Goal: Information Seeking & Learning: Find specific fact

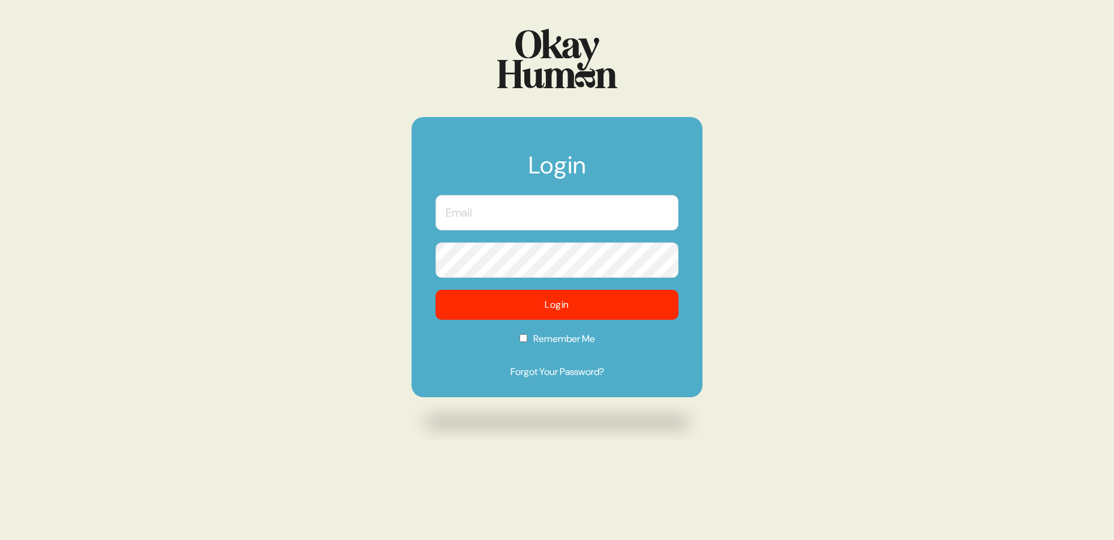
click at [508, 223] on input "text" at bounding box center [557, 212] width 243 height 35
type input "cendler@chemistryagency.com"
click at [430, 263] on form "Login cendler@chemistryagency.com Login Remember Me Forgot Your Password?" at bounding box center [557, 257] width 291 height 280
click at [520, 338] on input "Remember Me" at bounding box center [524, 338] width 8 height 8
checkbox input "true"
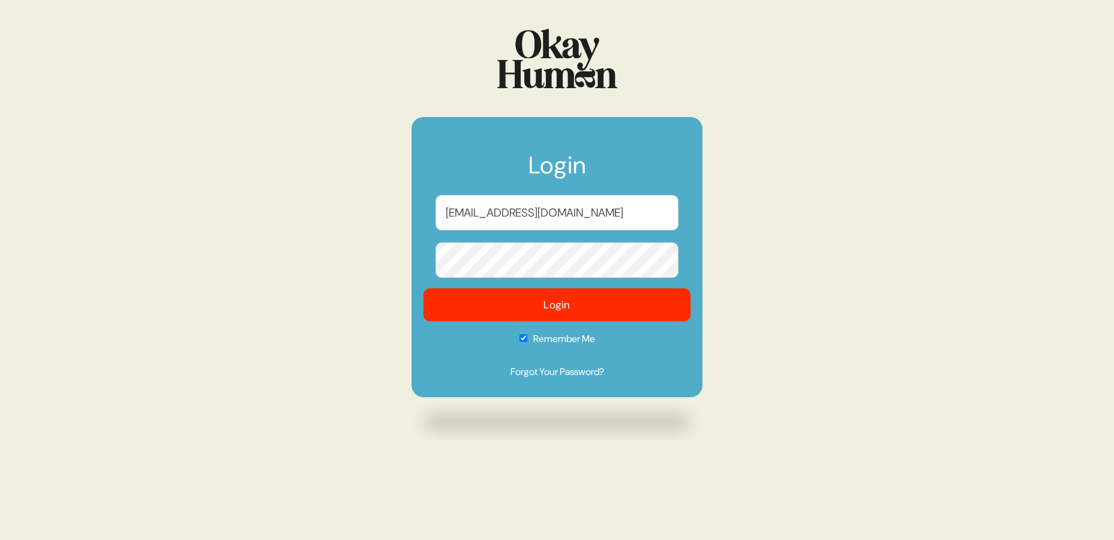
click at [544, 305] on button "Login" at bounding box center [558, 305] width 268 height 33
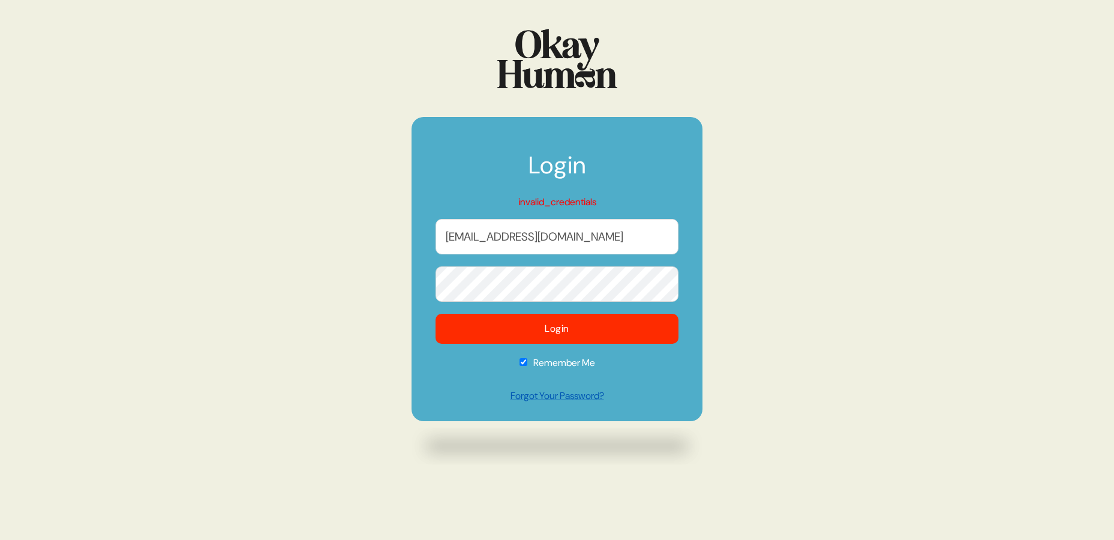
click at [557, 398] on link "Forgot Your Password?" at bounding box center [557, 396] width 243 height 14
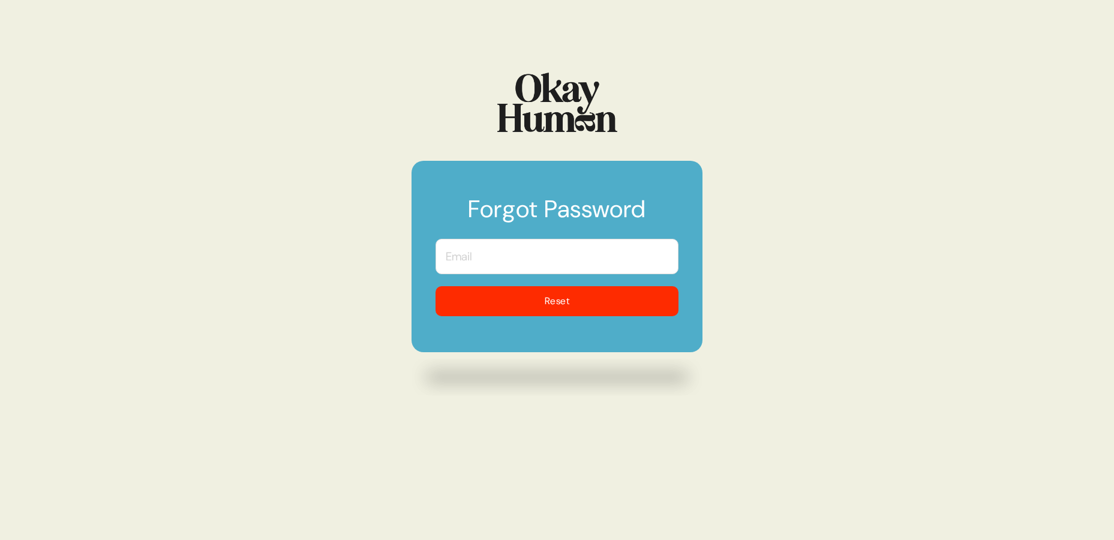
click at [585, 257] on input "text" at bounding box center [557, 256] width 243 height 35
type input "[EMAIL_ADDRESS][DOMAIN_NAME]"
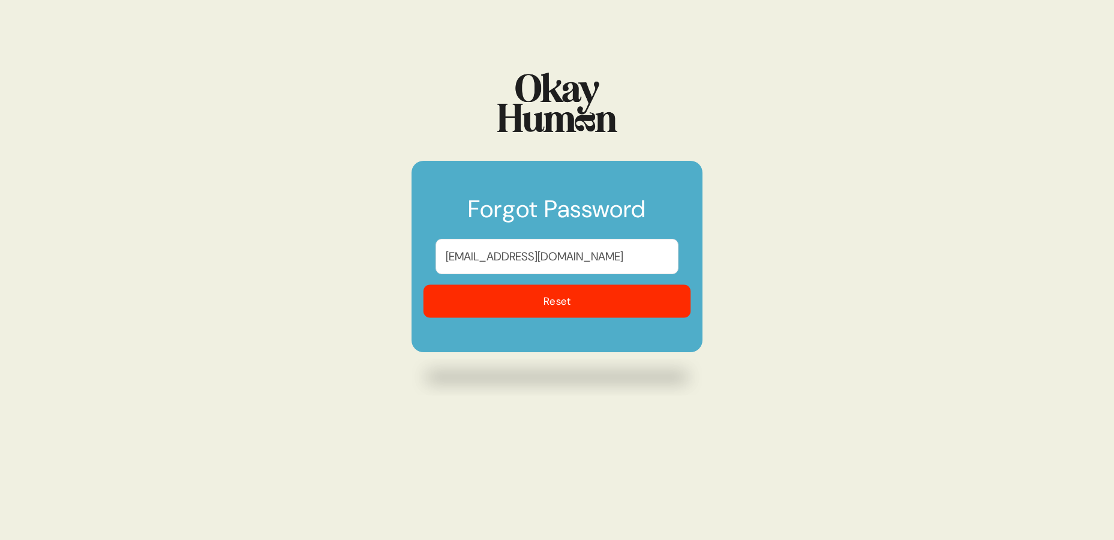
click at [571, 305] on button "Reset" at bounding box center [558, 301] width 268 height 33
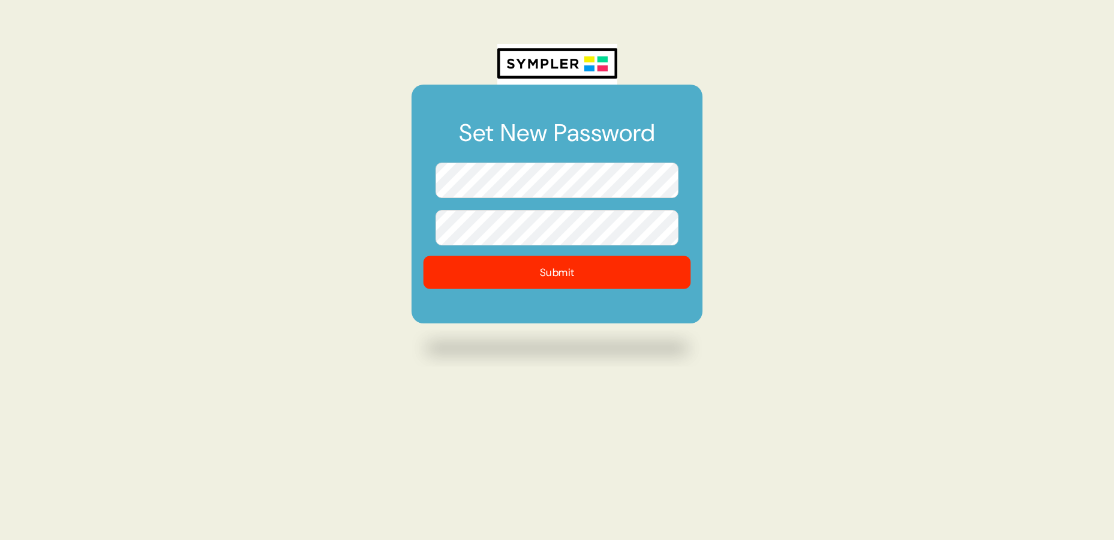
click at [580, 269] on button "Submit" at bounding box center [558, 272] width 268 height 33
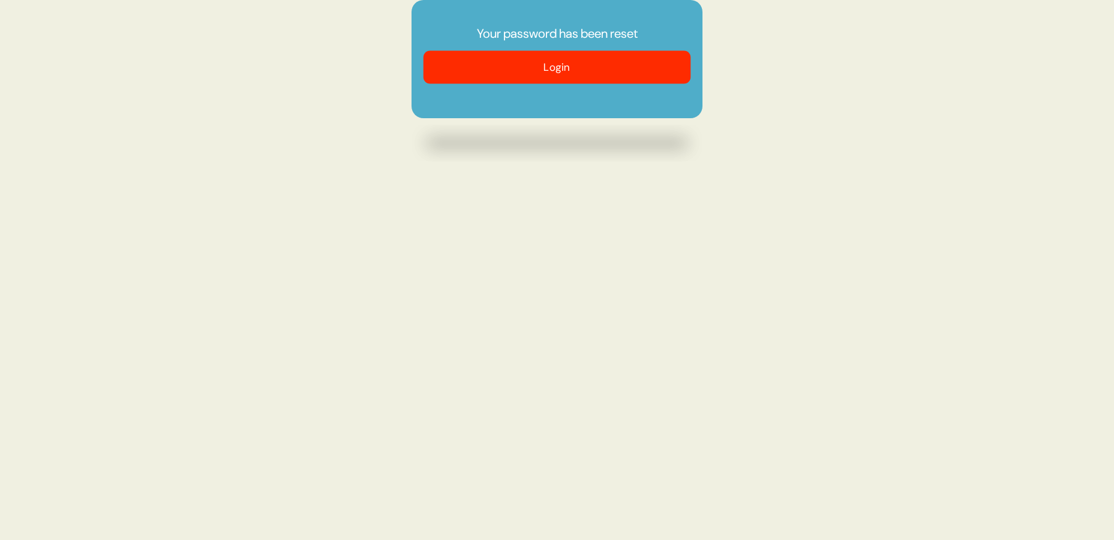
click at [521, 67] on button "Login" at bounding box center [558, 67] width 268 height 33
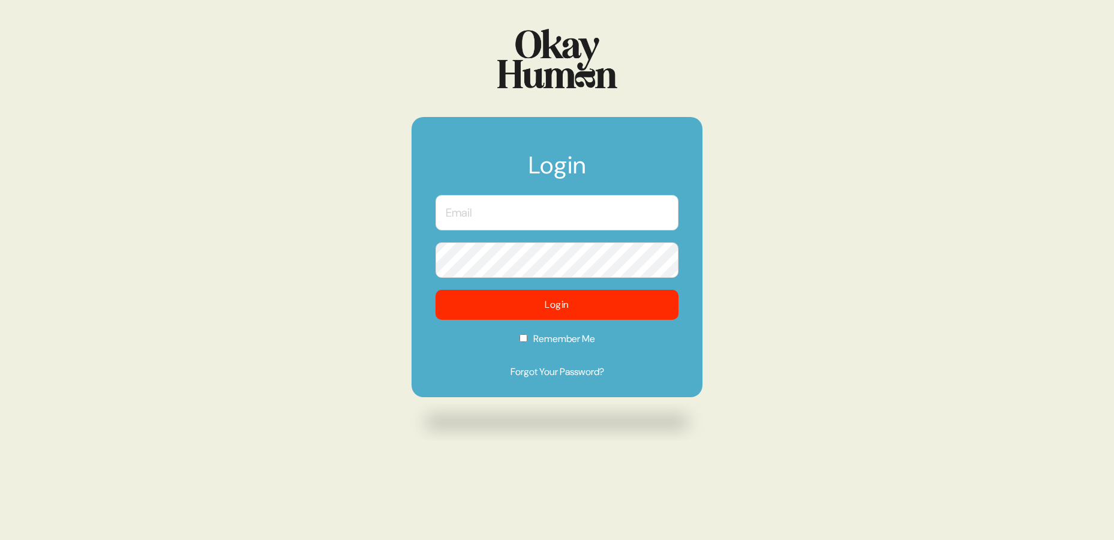
click at [492, 206] on input "text" at bounding box center [557, 212] width 243 height 35
type input "cendler@chemistryagency.com"
click at [525, 342] on input "Remember Me" at bounding box center [524, 338] width 8 height 8
checkbox input "true"
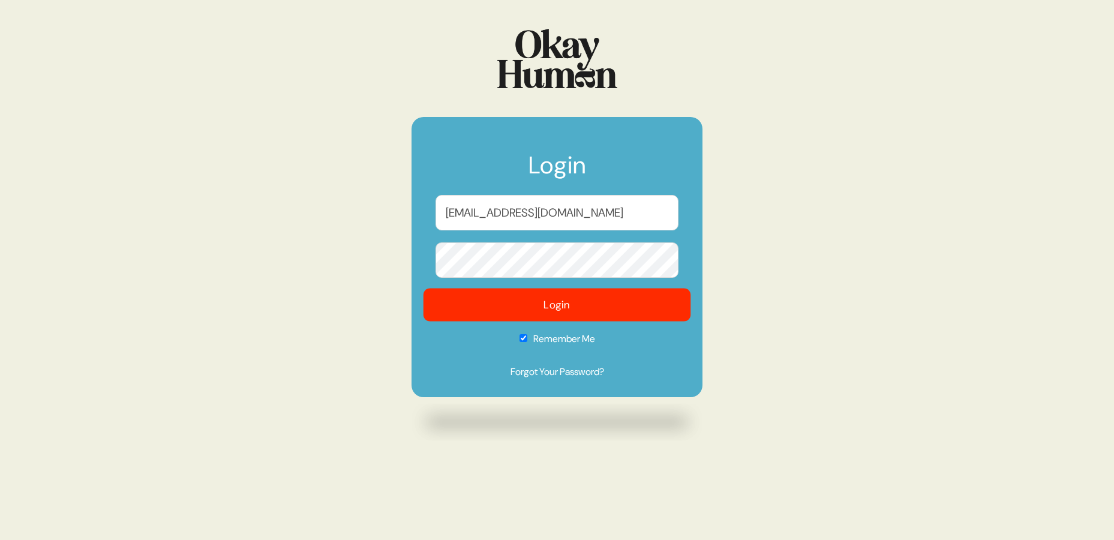
click at [542, 304] on button "Login" at bounding box center [558, 305] width 268 height 33
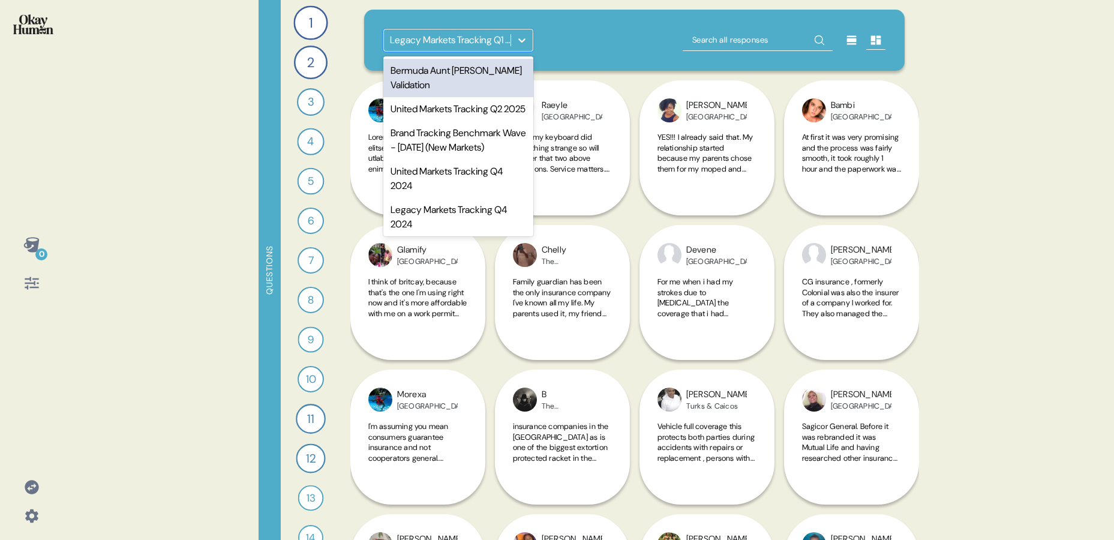
click at [521, 38] on icon at bounding box center [522, 40] width 12 height 12
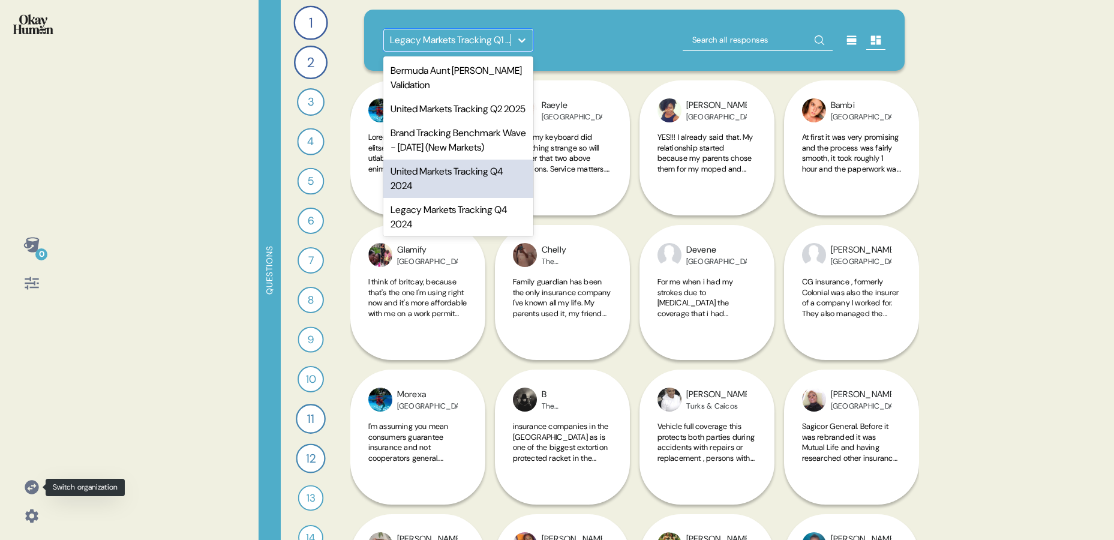
click at [35, 490] on icon at bounding box center [32, 487] width 14 height 14
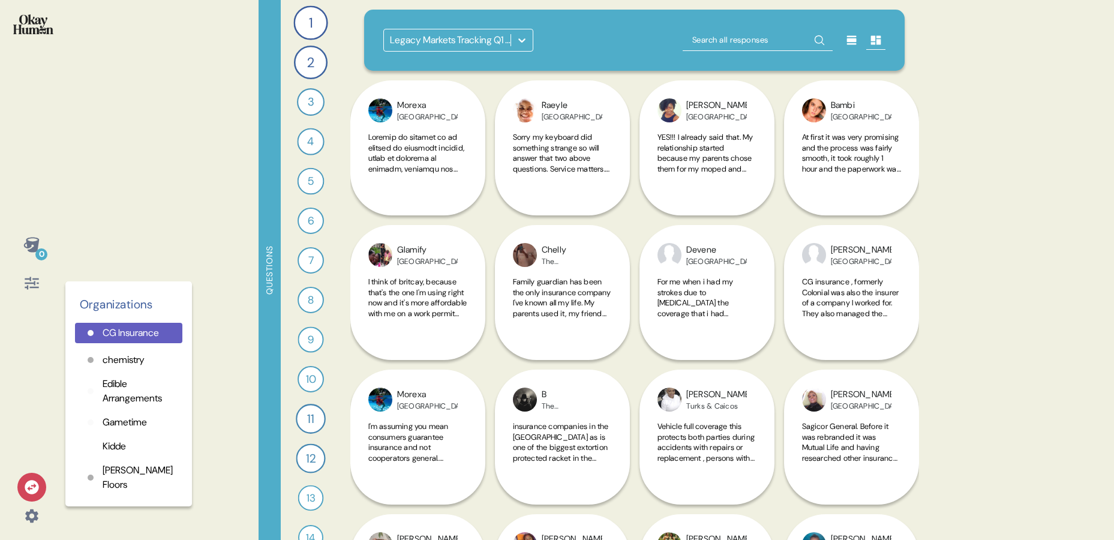
click at [127, 367] on p "chemistry" at bounding box center [124, 360] width 42 height 14
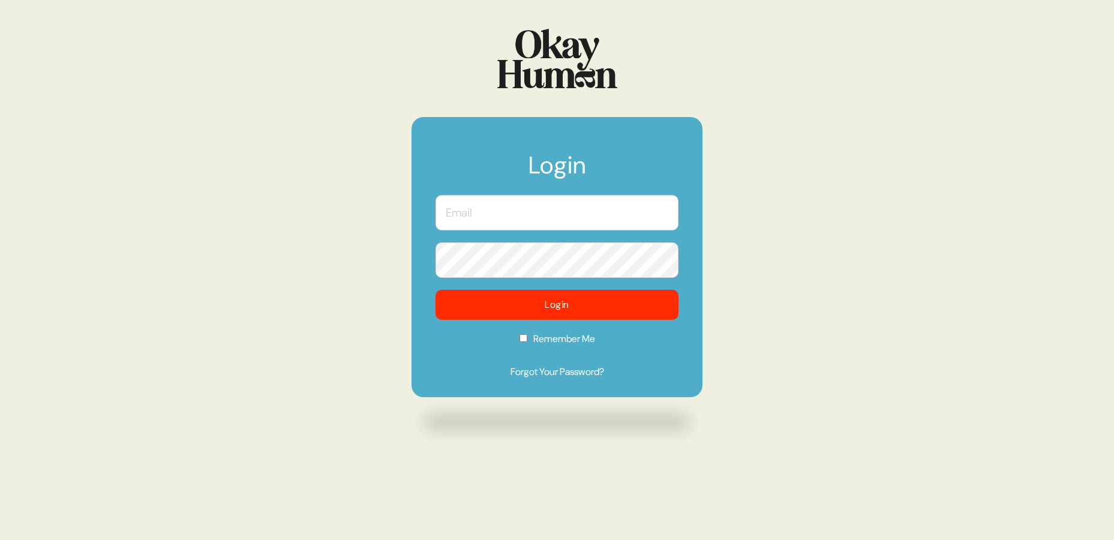
click at [507, 215] on input "text" at bounding box center [557, 212] width 243 height 35
type input "[EMAIL_ADDRESS][DOMAIN_NAME]"
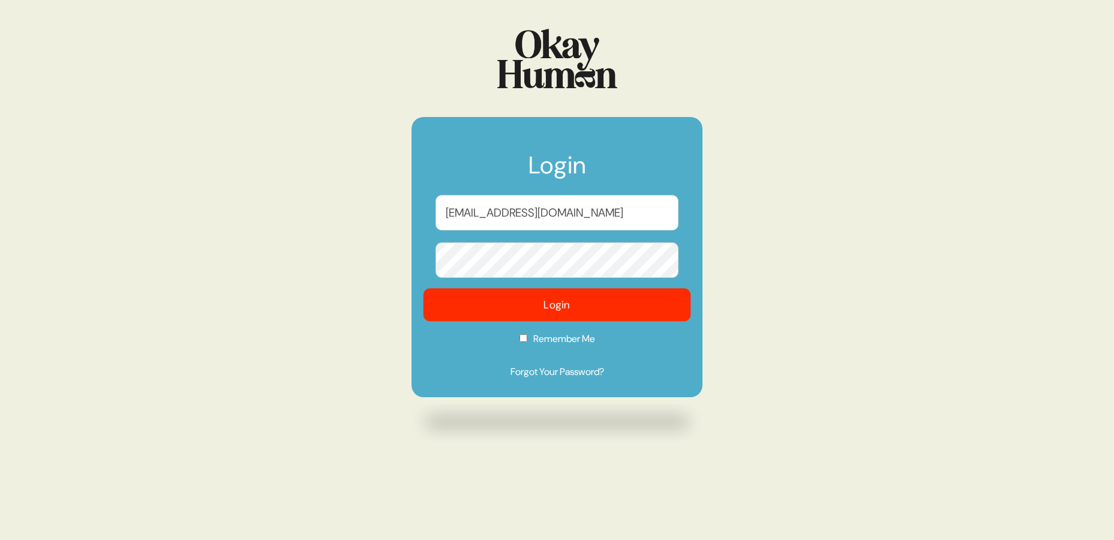
click at [536, 302] on button "Login" at bounding box center [558, 305] width 268 height 33
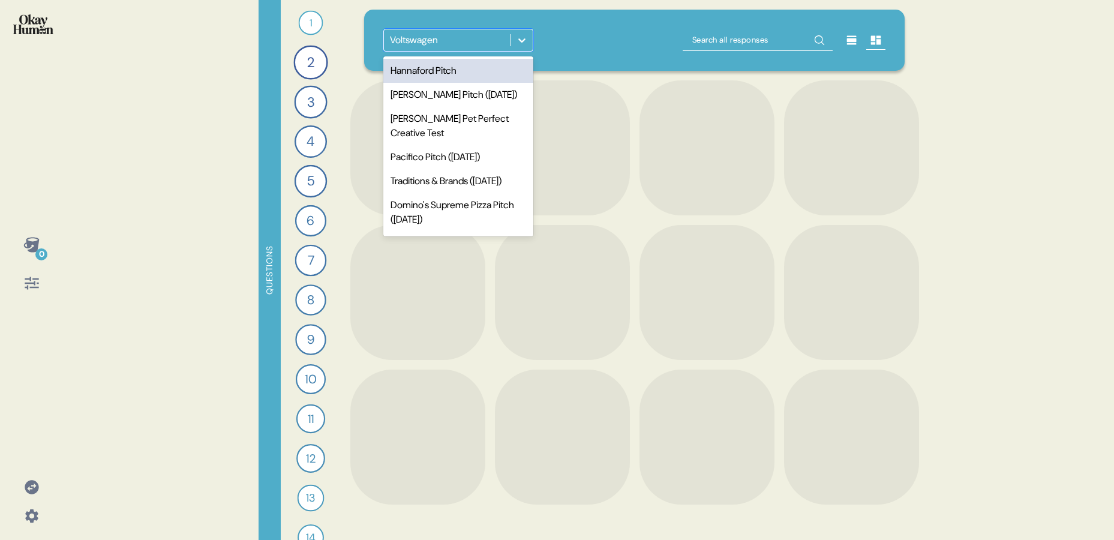
click at [526, 39] on icon at bounding box center [522, 40] width 12 height 12
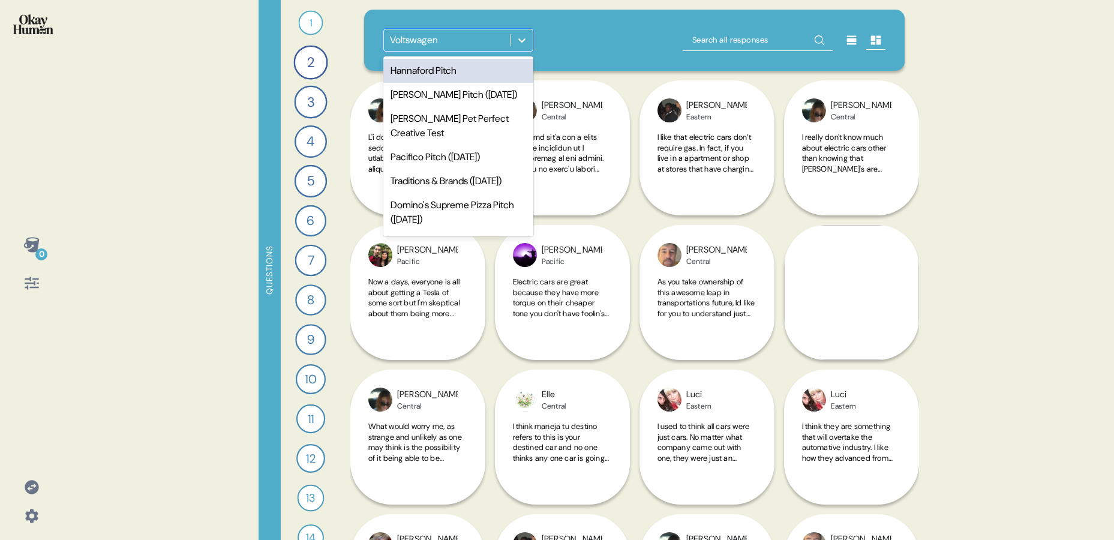
click at [526, 39] on icon at bounding box center [522, 40] width 12 height 12
click at [475, 70] on div "Hannaford Pitch" at bounding box center [458, 71] width 150 height 24
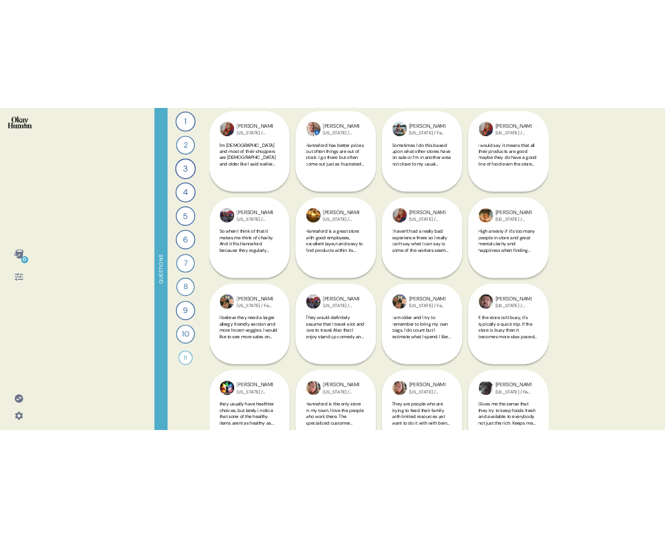
scroll to position [8214, 0]
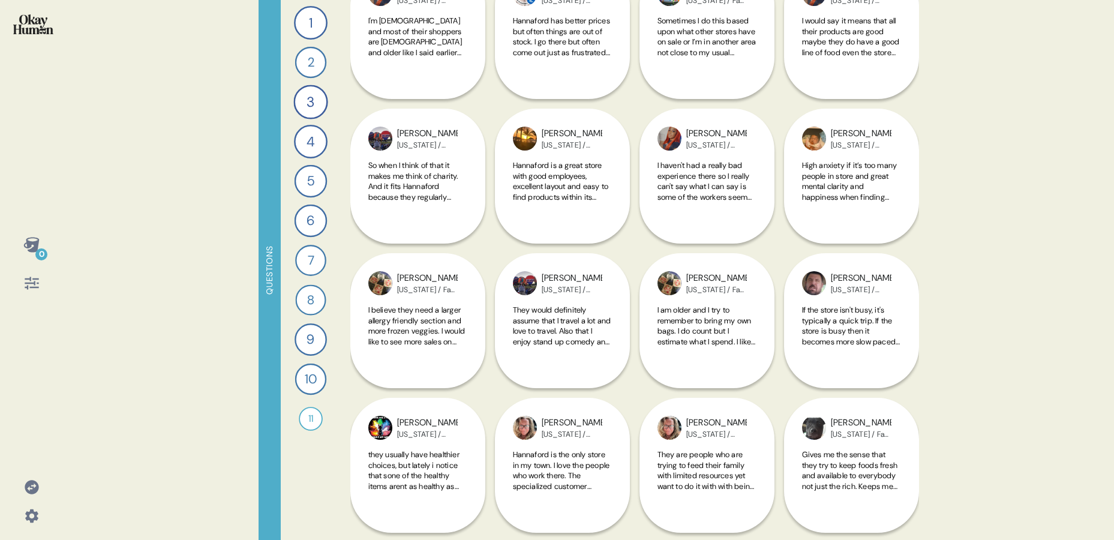
click at [969, 172] on div "0 Questions 1 How do you keep up to date with current events and the content yo…" at bounding box center [557, 270] width 1114 height 540
click at [984, 140] on div "0 Questions 1 How do you keep up to date with current events and the content yo…" at bounding box center [557, 270] width 1114 height 540
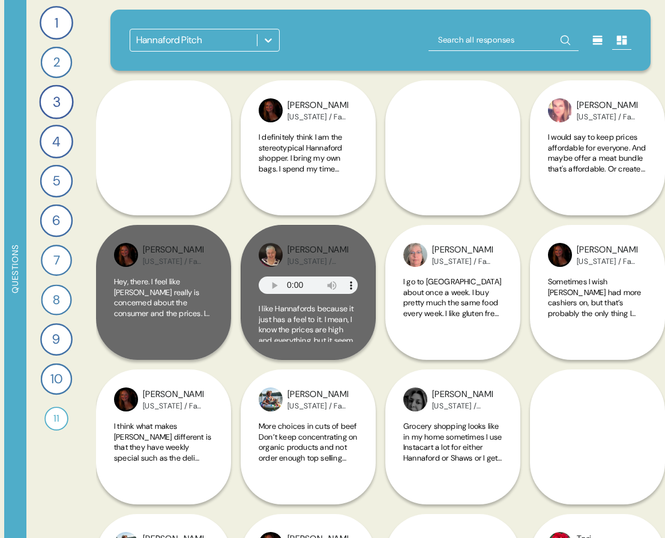
scroll to position [0, 58]
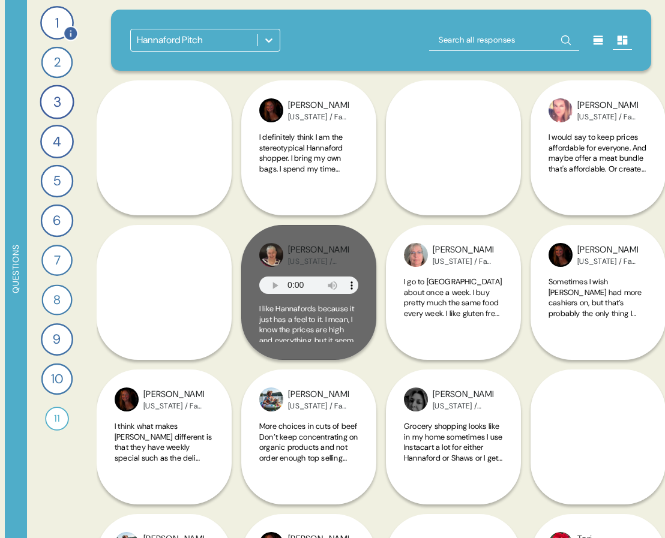
click at [55, 22] on div "1" at bounding box center [57, 23] width 34 height 34
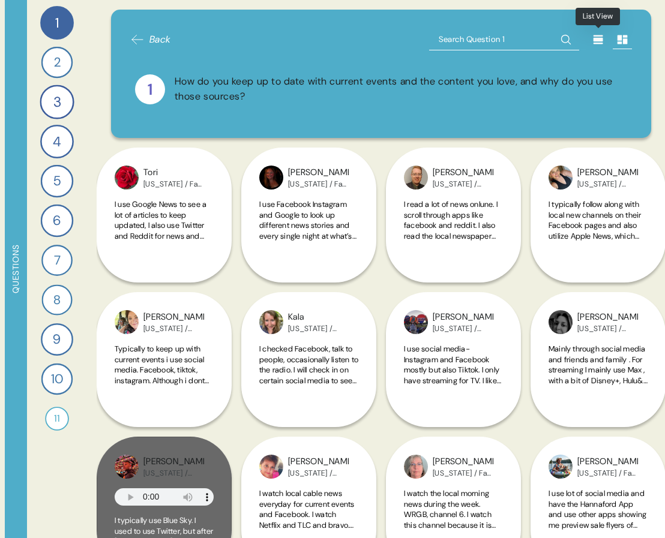
click at [595, 37] on icon at bounding box center [598, 40] width 12 height 12
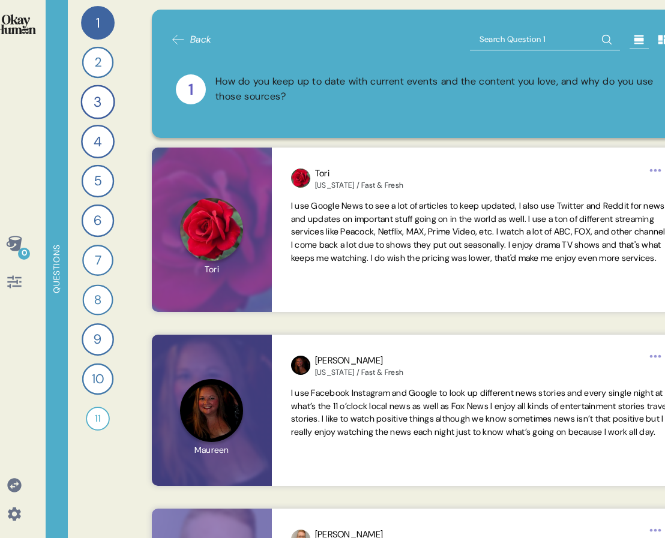
scroll to position [0, 0]
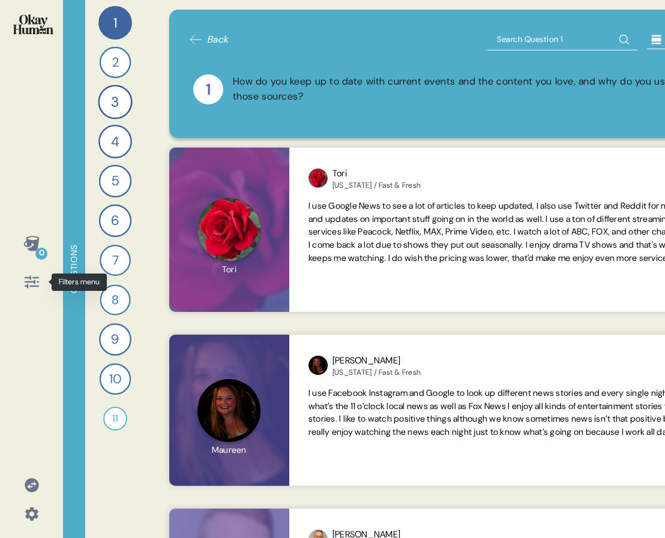
click at [32, 283] on icon at bounding box center [31, 282] width 17 height 17
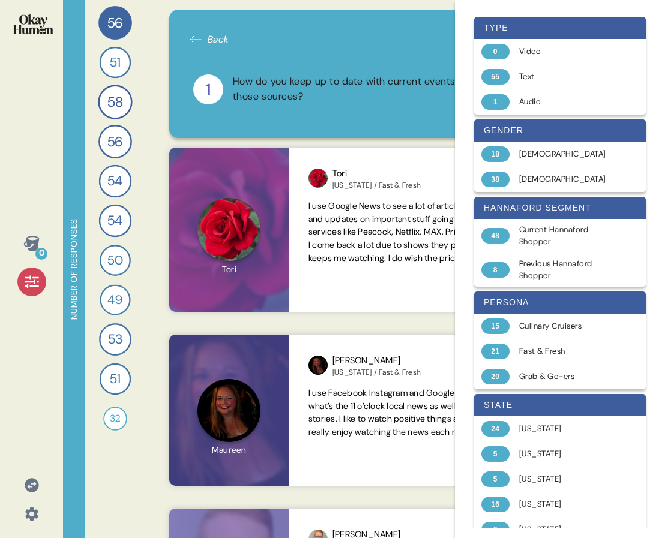
click at [142, 73] on div "56 How do you keep up to date with current events and the content you love, and…" at bounding box center [115, 269] width 60 height 538
click at [157, 71] on div "Back 1 How do you keep up to date with current events and the content you love,…" at bounding box center [439, 269] width 569 height 538
click at [199, 33] on icon at bounding box center [195, 39] width 14 height 14
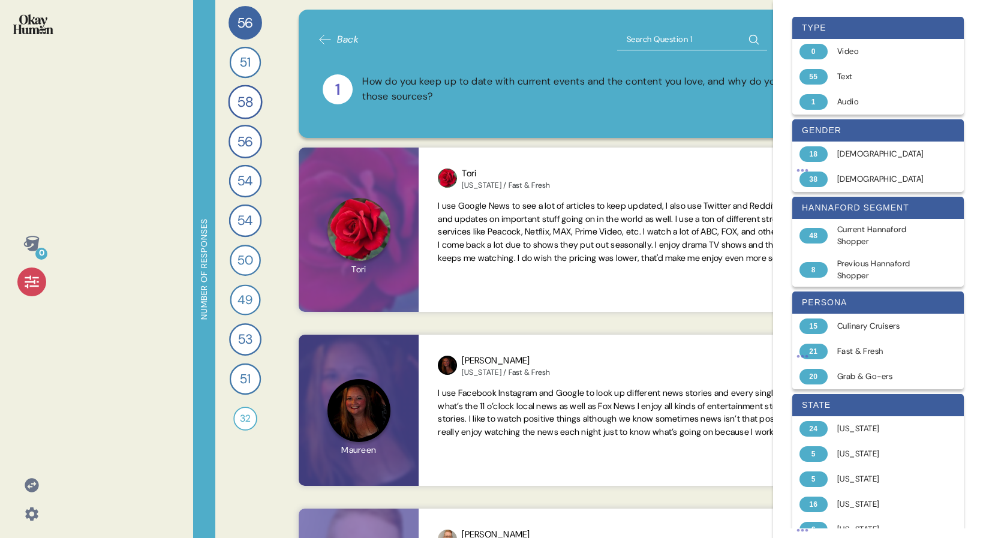
click at [433, 86] on div "How do you keep up to date with current events and the content you love, and wh…" at bounding box center [588, 89] width 453 height 30
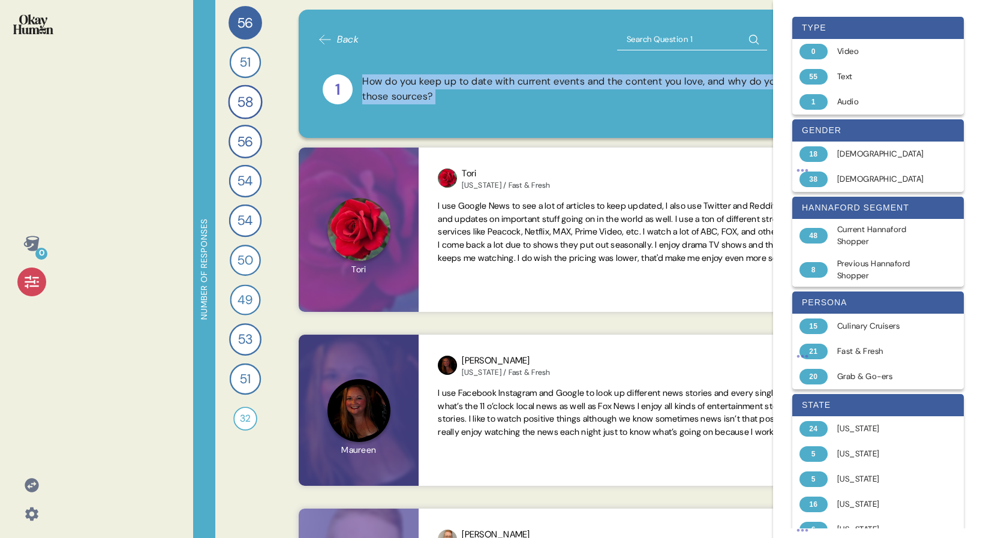
click at [433, 86] on div "How do you keep up to date with current events and the content you love, and wh…" at bounding box center [588, 89] width 453 height 30
copy div "How do you keep up to date with current events and the content you love, and wh…"
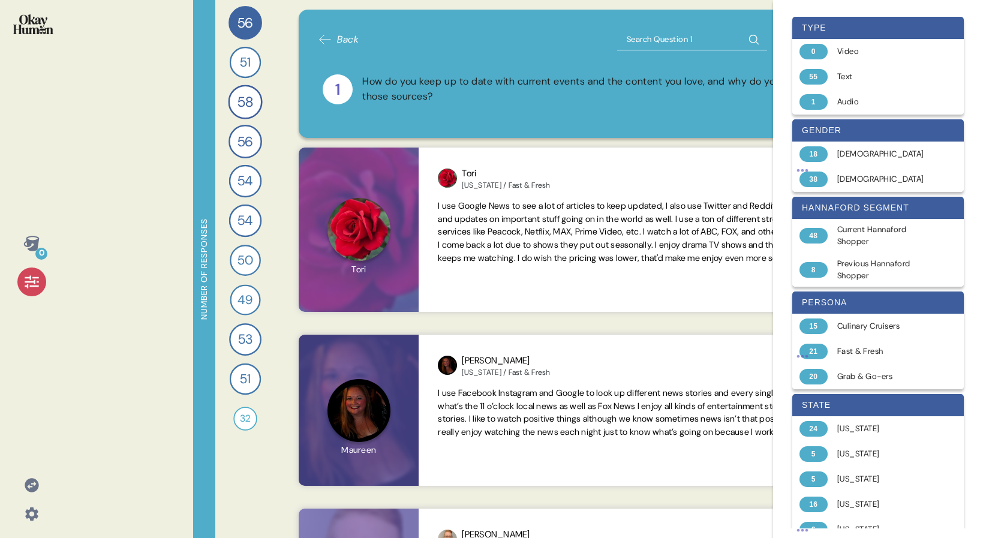
click at [33, 289] on icon at bounding box center [31, 282] width 17 height 17
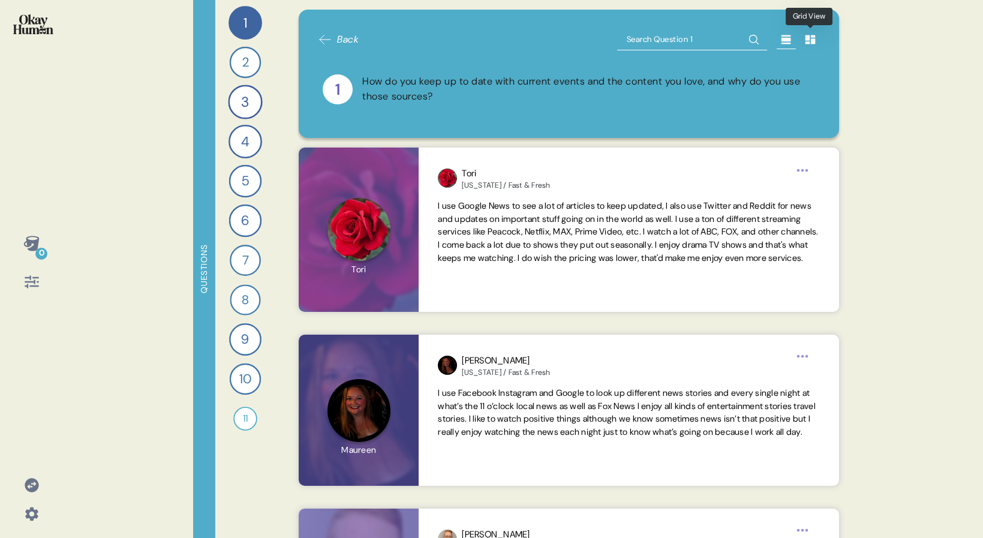
click at [807, 41] on icon at bounding box center [810, 39] width 10 height 9
